Goal: Information Seeking & Learning: Find specific page/section

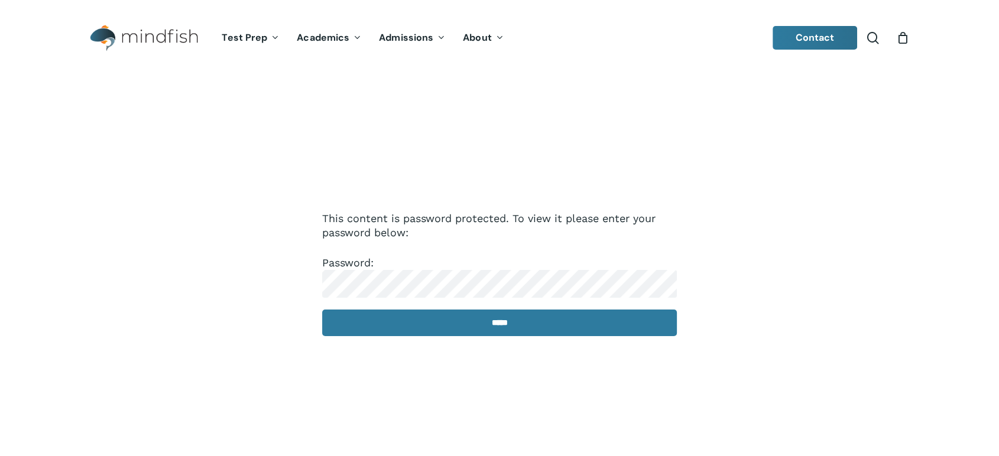
click at [416, 342] on p "Password: *****" at bounding box center [499, 304] width 355 height 97
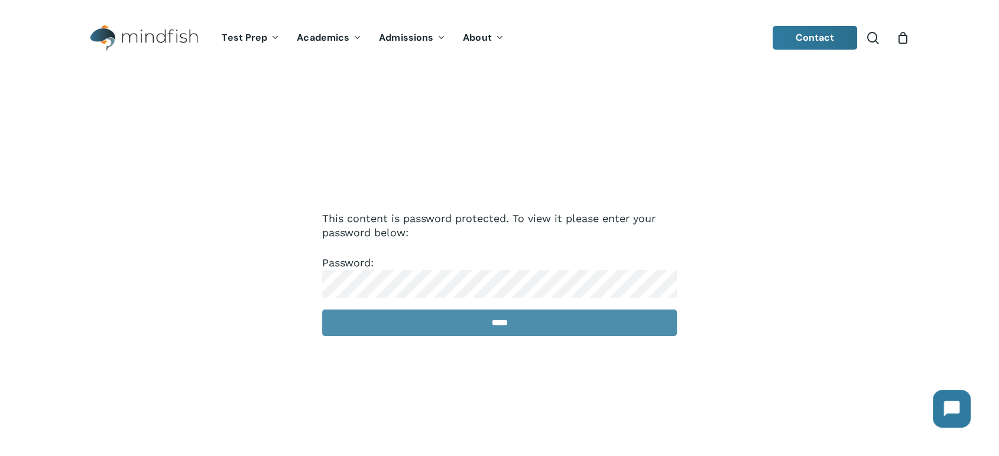
click at [416, 333] on input "*****" at bounding box center [499, 323] width 355 height 27
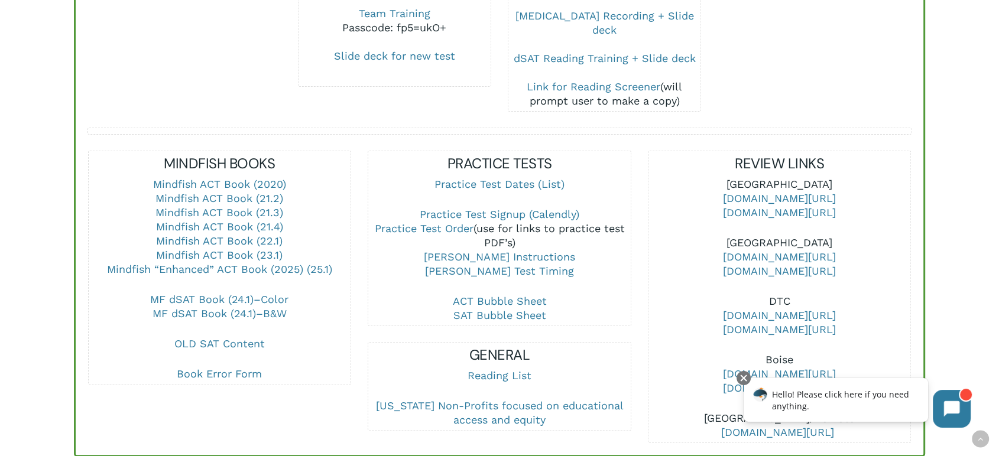
scroll to position [394, 0]
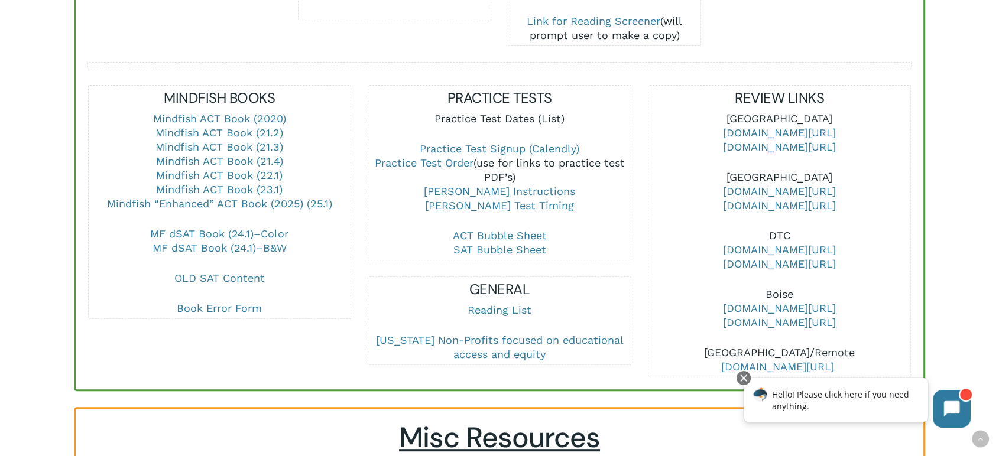
click at [484, 112] on link "Practice Test Dates (List)" at bounding box center [500, 118] width 130 height 12
